Goal: Information Seeking & Learning: Learn about a topic

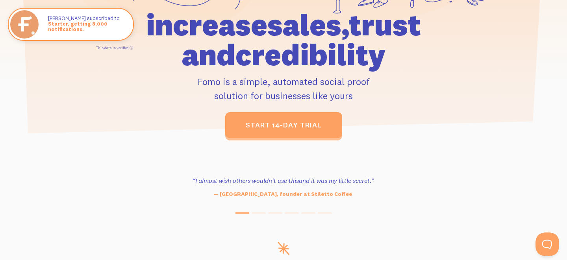
scroll to position [235, 0]
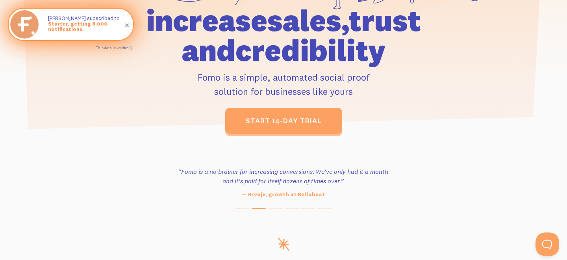
click at [73, 30] on span "Starter, getting 8,000 notifications." at bounding box center [86, 26] width 77 height 11
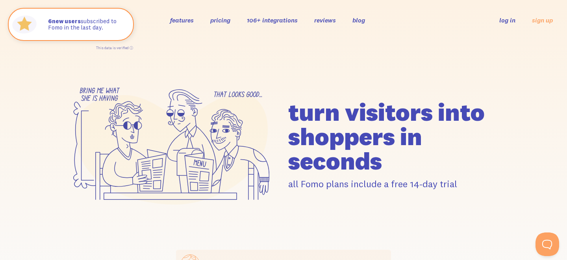
click at [180, 19] on link "features" at bounding box center [182, 20] width 24 height 8
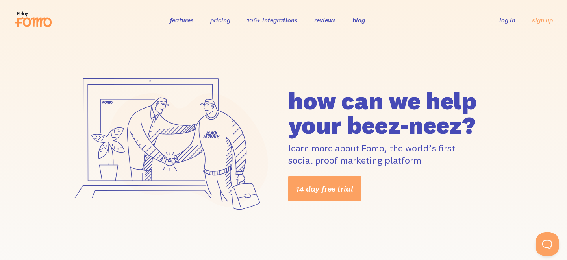
click at [329, 19] on link "reviews" at bounding box center [325, 20] width 22 height 8
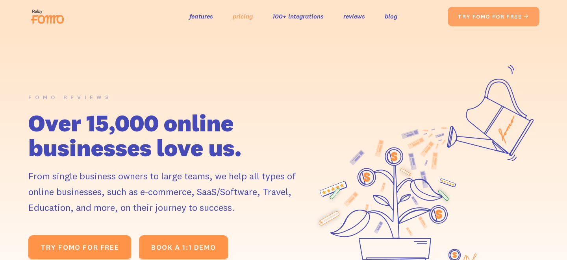
click at [235, 16] on link "pricing" at bounding box center [243, 16] width 20 height 11
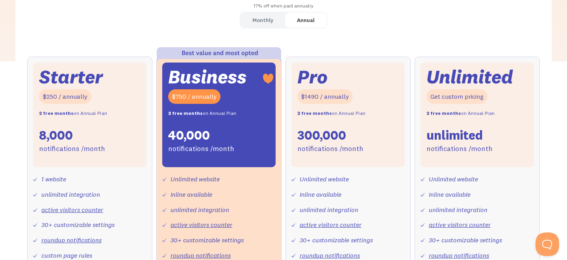
scroll to position [258, 0]
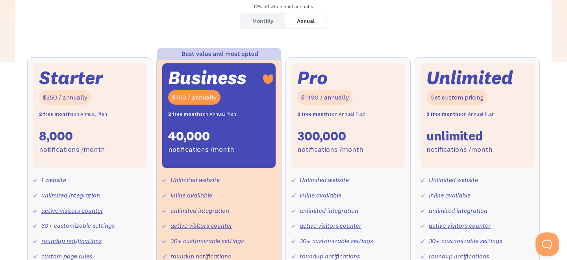
click at [269, 24] on div "Monthly" at bounding box center [263, 20] width 21 height 11
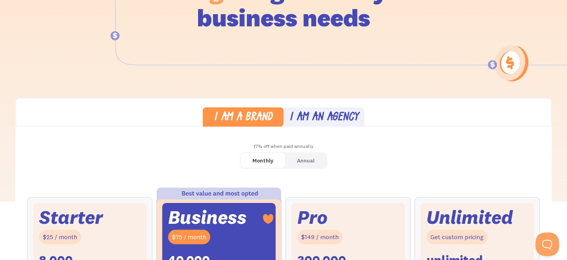
scroll to position [0, 0]
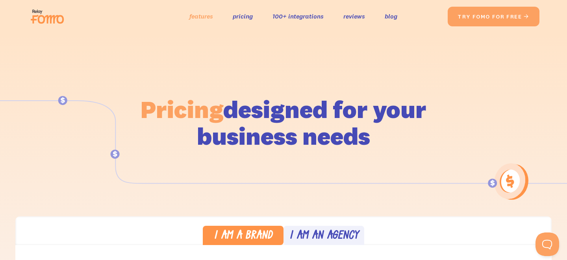
click at [190, 19] on link "features" at bounding box center [201, 16] width 24 height 11
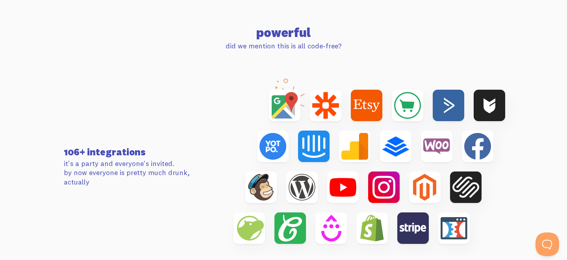
scroll to position [2500, 0]
